Goal: Download file/media

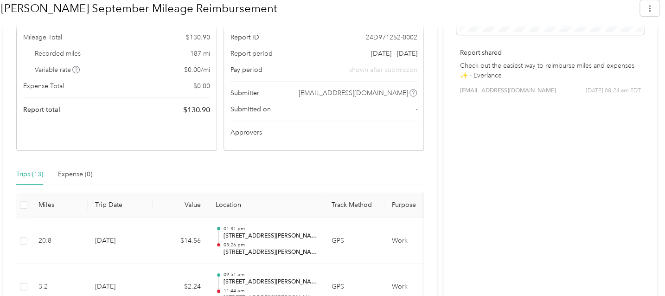
scroll to position [120, 0]
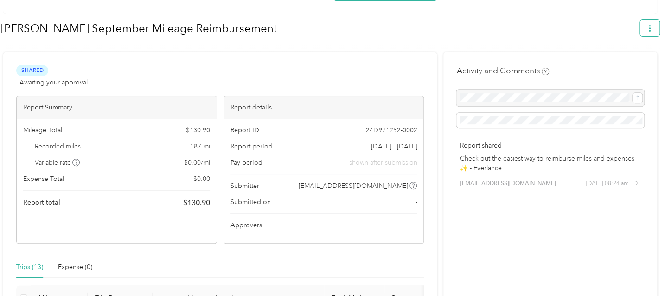
click at [651, 26] on icon "button" at bounding box center [650, 28] width 2 height 6
click at [625, 67] on span "Download" at bounding box center [628, 72] width 31 height 10
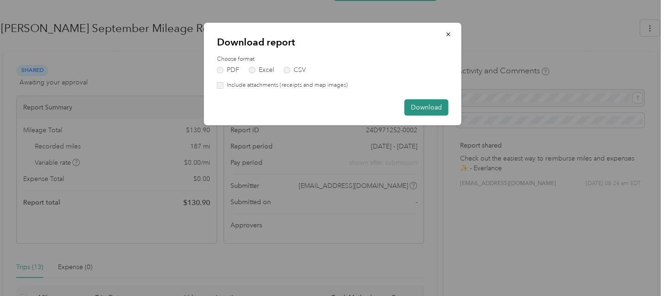
click at [415, 102] on button "Download" at bounding box center [426, 107] width 44 height 16
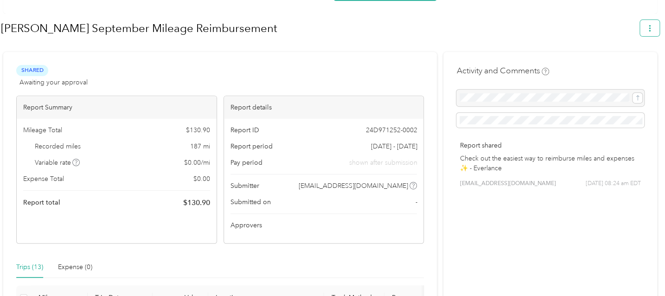
click at [653, 32] on button "button" at bounding box center [649, 28] width 19 height 16
click at [640, 67] on span "Download" at bounding box center [628, 72] width 31 height 10
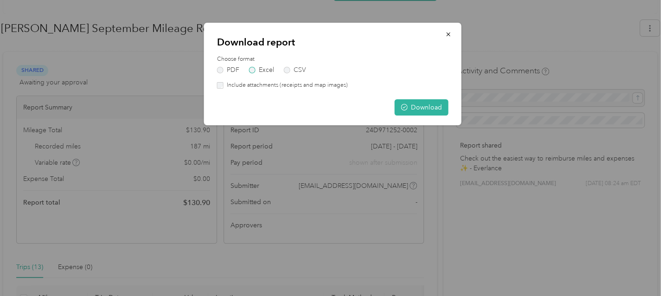
click at [261, 70] on label "Excel" at bounding box center [261, 70] width 25 height 6
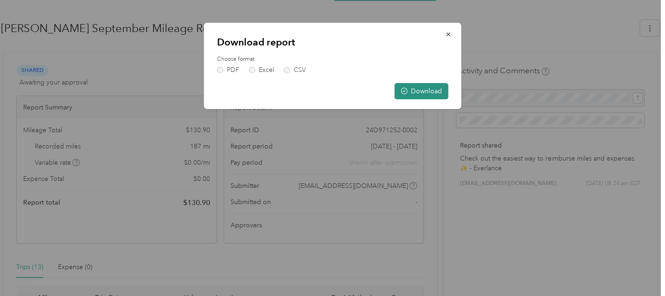
click at [406, 88] on icon "button" at bounding box center [404, 91] width 6 height 6
